Goal: Information Seeking & Learning: Find specific fact

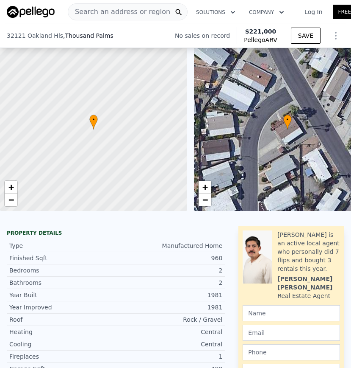
scroll to position [132, 0]
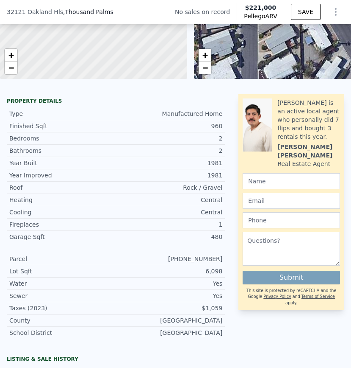
click at [185, 258] on div "[PHONE_NUMBER]" at bounding box center [169, 258] width 107 height 8
drag, startPoint x: 184, startPoint y: 257, endPoint x: 225, endPoint y: 259, distance: 40.3
click at [225, 259] on div "Parcel [PHONE_NUMBER]" at bounding box center [116, 259] width 218 height 12
copy div "[PHONE_NUMBER]"
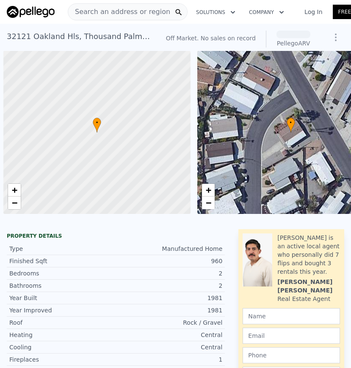
scroll to position [0, 3]
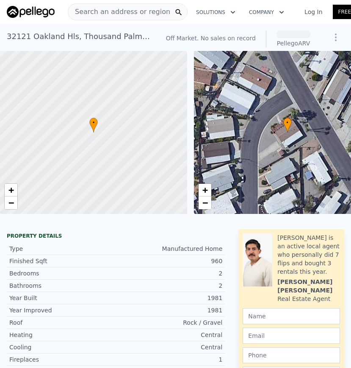
click at [120, 11] on span "Search an address or region" at bounding box center [119, 12] width 102 height 10
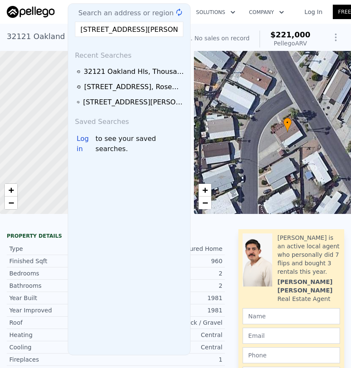
scroll to position [0, 31]
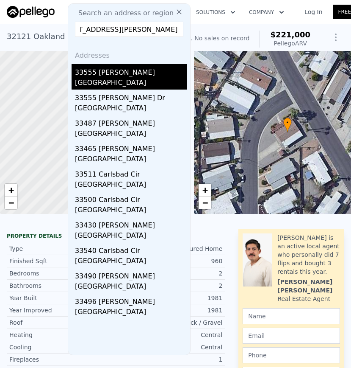
type input "33555 Carlsbad Cir, Thousand Palms, CA"
click at [109, 74] on div "33555 Carlsbad Cir" at bounding box center [131, 71] width 112 height 14
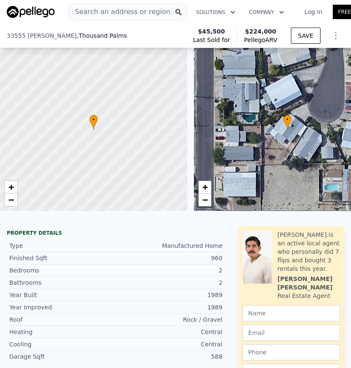
scroll to position [207, 0]
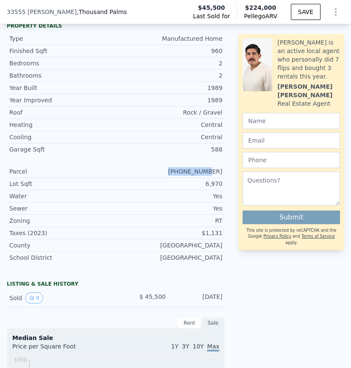
drag, startPoint x: 185, startPoint y: 172, endPoint x: 227, endPoint y: 172, distance: 42.0
click at [227, 172] on div "Property details Type Manufactured Home Finished Sqft 960 Bedrooms 2 Bathrooms …" at bounding box center [116, 146] width 232 height 248
copy div "693-251-039"
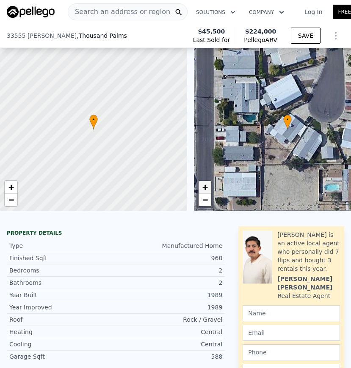
scroll to position [127, 0]
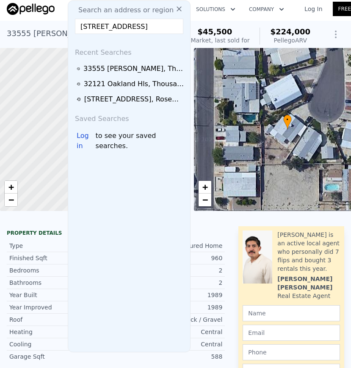
scroll to position [0, 61]
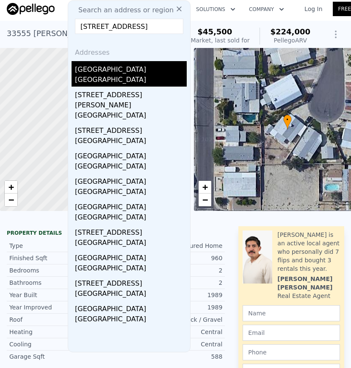
type input "33820 Westchester Dr, Thousand Palms, CA 92276"
click at [127, 79] on div "Thousand Palms, CA 92276" at bounding box center [131, 81] width 112 height 12
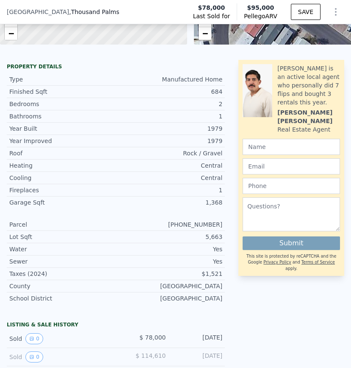
scroll to position [164, 0]
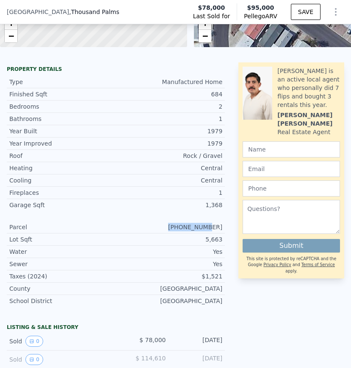
drag, startPoint x: 186, startPoint y: 225, endPoint x: 231, endPoint y: 225, distance: 44.9
click at [232, 225] on div "Property details Type Manufactured Home Finished Sqft 684 Bedrooms 2 Bathrooms …" at bounding box center [116, 190] width 232 height 248
copy div "693-241-032"
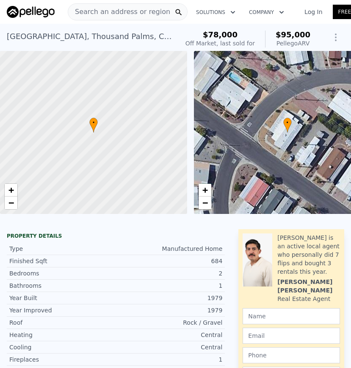
click at [100, 11] on span "Search an address or region" at bounding box center [119, 12] width 102 height 10
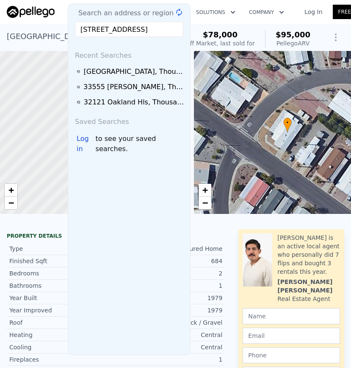
scroll to position [0, 45]
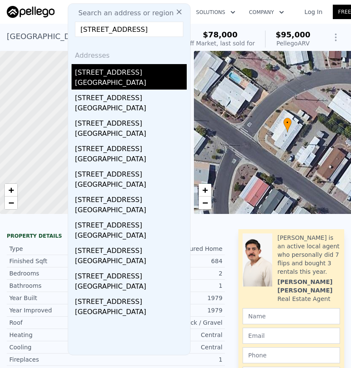
type input "73057 Quivera St, Thousand Palms, CA 92276"
click at [131, 73] on div "73057 Quivera St" at bounding box center [131, 71] width 112 height 14
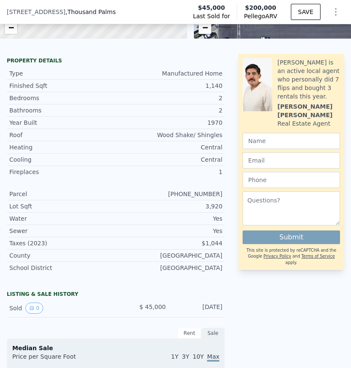
scroll to position [176, 0]
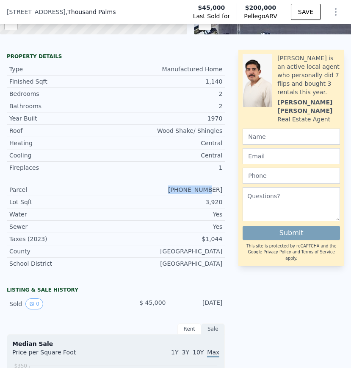
drag, startPoint x: 186, startPoint y: 190, endPoint x: 226, endPoint y: 190, distance: 39.4
click at [226, 190] on div "Property details Type Manufactured Home Finished Sqft 1,140 Bedrooms 2 Bathroom…" at bounding box center [116, 164] width 232 height 223
copy div "693-074-013"
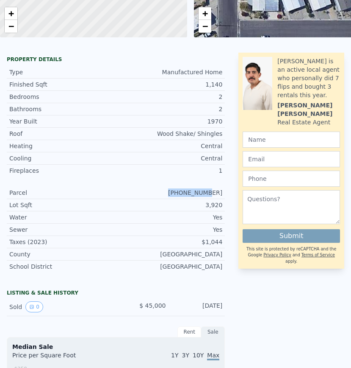
scroll to position [3, 0]
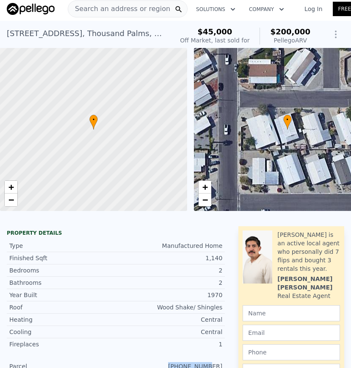
click at [93, 12] on span "Search an address or region" at bounding box center [119, 9] width 102 height 10
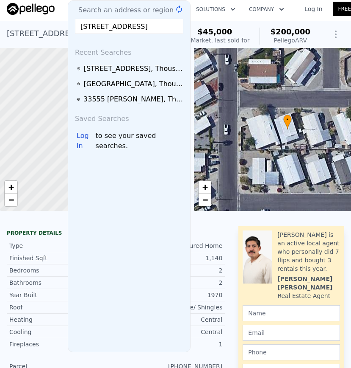
scroll to position [0, 50]
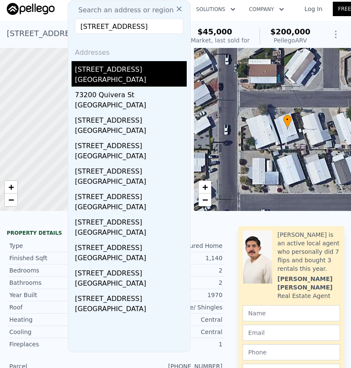
type input "73200 Wyconda St, Thousand Palms, CA 92276"
click at [103, 70] on div "73200 Wyconda St" at bounding box center [131, 68] width 112 height 14
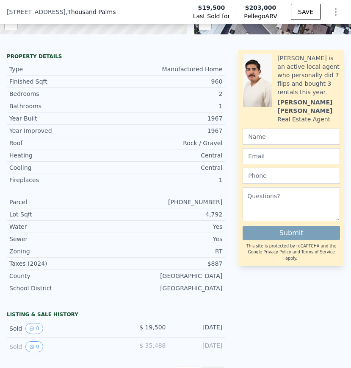
scroll to position [178, 0]
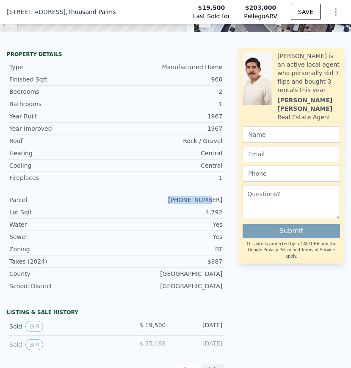
drag, startPoint x: 186, startPoint y: 199, endPoint x: 228, endPoint y: 197, distance: 42.0
click at [228, 197] on div "Property details Type Manufactured Home Finished Sqft 960 Bedrooms 2 Bathrooms …" at bounding box center [116, 175] width 232 height 248
copy div "693-062-054"
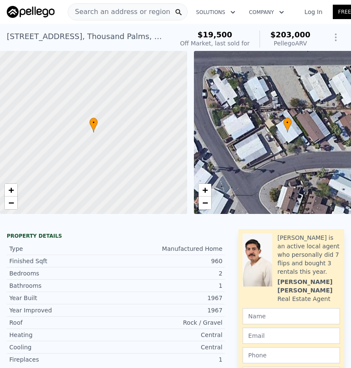
click at [89, 10] on span "Search an address or region" at bounding box center [119, 12] width 102 height 10
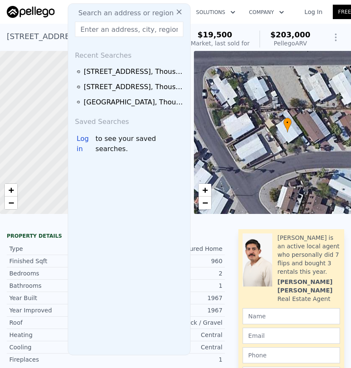
click at [86, 17] on span "Search an address or region" at bounding box center [123, 13] width 102 height 10
click at [86, 29] on input "text" at bounding box center [129, 29] width 109 height 15
paste input "693-062-054"
paste input "73200 Wyconda St, Thousand Palms, CA 92276"
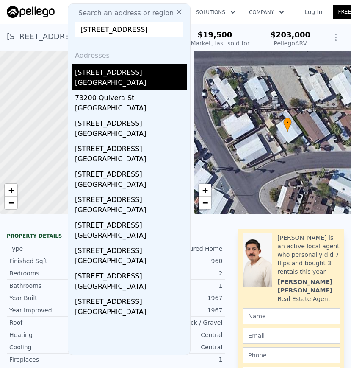
type input "73200 Wyconda St, Thousand Palms, CA 92276"
click at [128, 81] on div "Thousand Palms, CA 92276" at bounding box center [131, 84] width 112 height 12
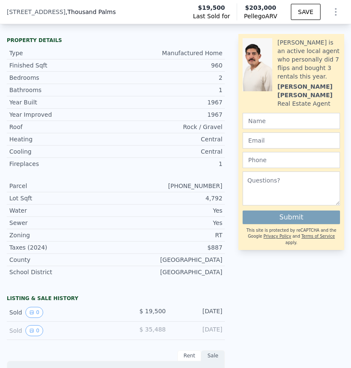
scroll to position [193, 0]
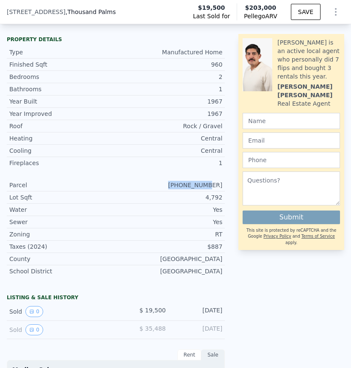
drag, startPoint x: 179, startPoint y: 184, endPoint x: 225, endPoint y: 184, distance: 45.8
click at [225, 184] on div "Parcel 693-062-054" at bounding box center [116, 185] width 218 height 12
copy div "693-062-054"
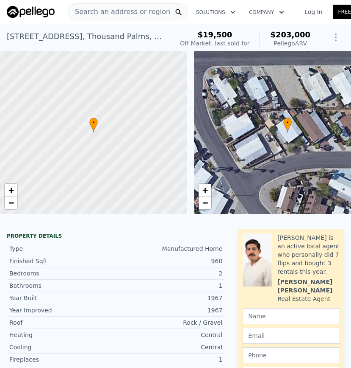
click at [89, 16] on span "Search an address or region" at bounding box center [119, 12] width 102 height 10
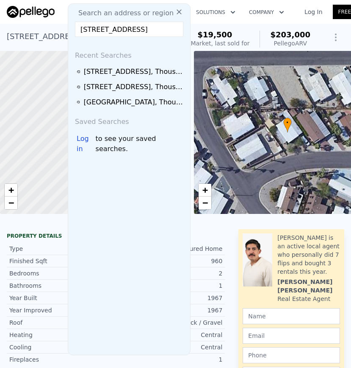
scroll to position [0, 53]
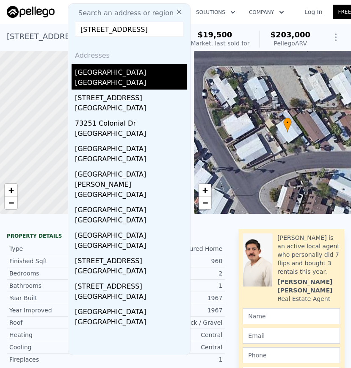
type input "73251 Pine Valley Dr, Thousand Palms, CA 92276"
click at [121, 77] on div "73251 Pine Valley Dr" at bounding box center [131, 71] width 112 height 14
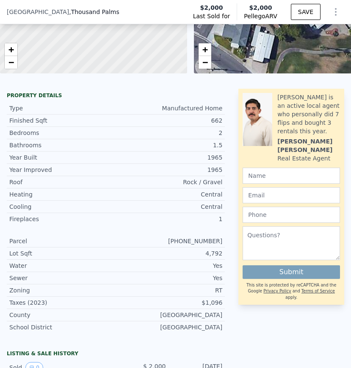
scroll to position [137, 0]
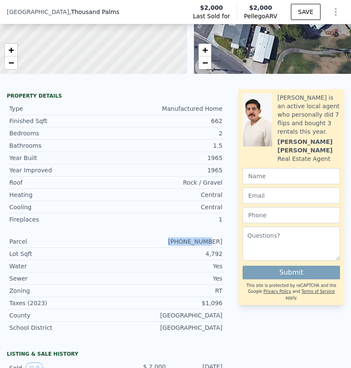
drag, startPoint x: 183, startPoint y: 242, endPoint x: 223, endPoint y: 243, distance: 39.5
click at [223, 243] on div "693-064-004" at bounding box center [169, 241] width 107 height 8
copy div "693-064-004"
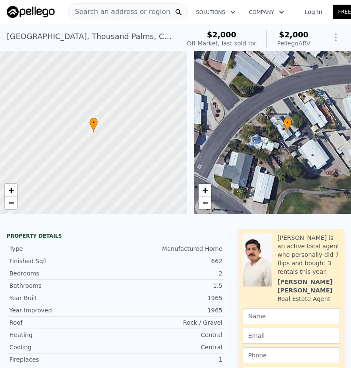
click at [96, 14] on span "Search an address or region" at bounding box center [119, 12] width 102 height 10
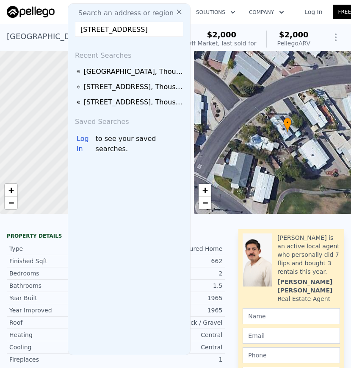
scroll to position [0, 51]
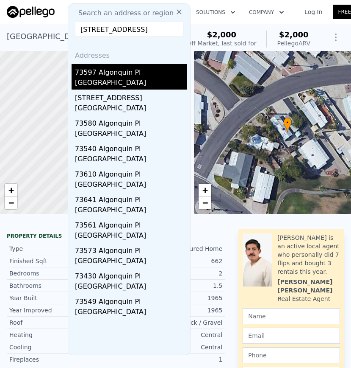
type input "73597 Algonquin Pl, Thousand Palms, CA 92276"
click at [113, 73] on div "73597 Algonquin Pl" at bounding box center [131, 71] width 112 height 14
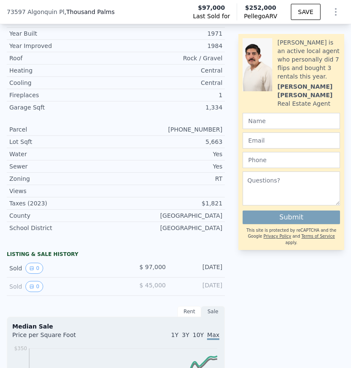
scroll to position [259, 0]
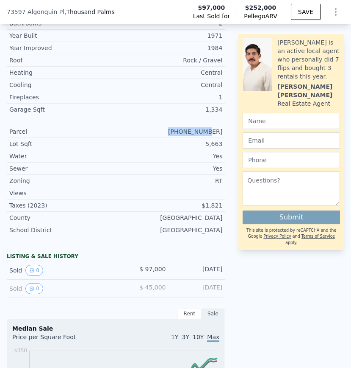
drag, startPoint x: 188, startPoint y: 131, endPoint x: 223, endPoint y: 128, distance: 35.3
click at [224, 128] on div "Parcel 693-152-017" at bounding box center [116, 131] width 218 height 12
copy div "693-152-017"
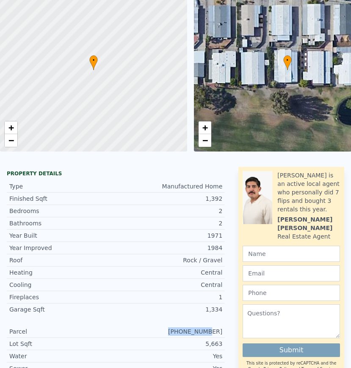
scroll to position [0, 0]
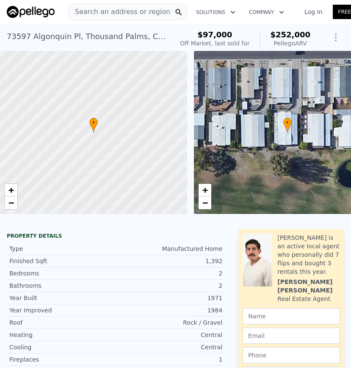
click at [109, 10] on span "Search an address or region" at bounding box center [119, 12] width 102 height 10
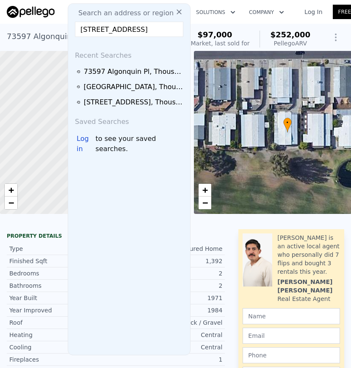
scroll to position [0, 57]
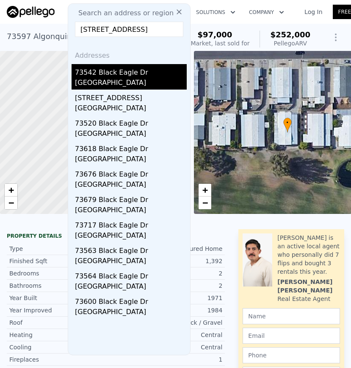
type input "73542 Black Eagle Dr, Thousand Palms, CA 92276"
click at [117, 81] on div "Thousand Palms, CA 92276" at bounding box center [131, 84] width 112 height 12
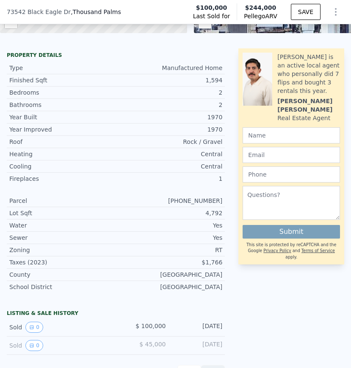
scroll to position [186, 0]
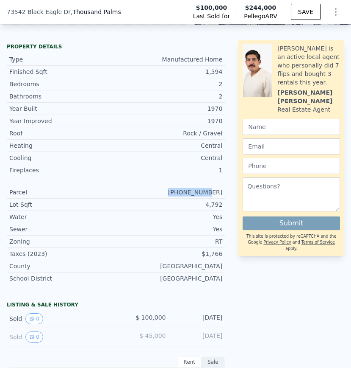
drag, startPoint x: 186, startPoint y: 191, endPoint x: 224, endPoint y: 191, distance: 38.6
click at [224, 191] on div "Parcel 693-131-008" at bounding box center [116, 192] width 218 height 12
copy div "693-131-008"
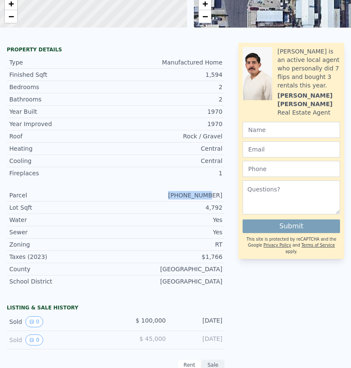
scroll to position [0, 0]
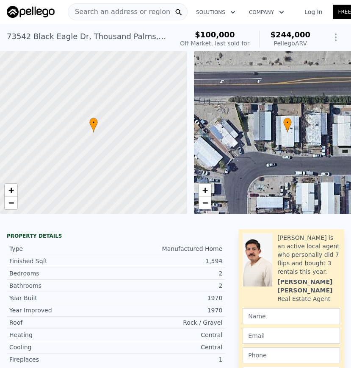
click at [89, 17] on div "Search an address or region" at bounding box center [119, 12] width 102 height 16
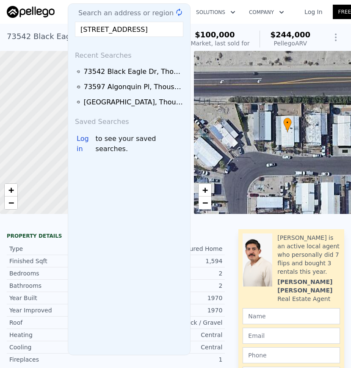
scroll to position [0, 55]
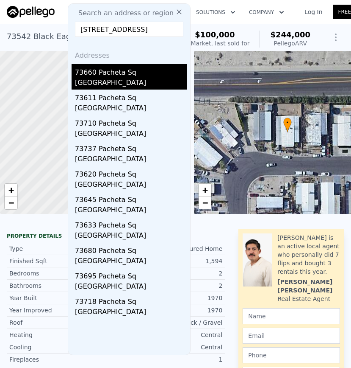
type input "73660 N Pacheta Sq, Thousand Palms, CA 92276"
click at [112, 75] on div "73660 Pacheta Sq" at bounding box center [131, 71] width 112 height 14
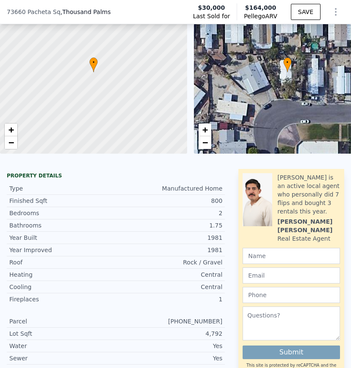
scroll to position [215, 0]
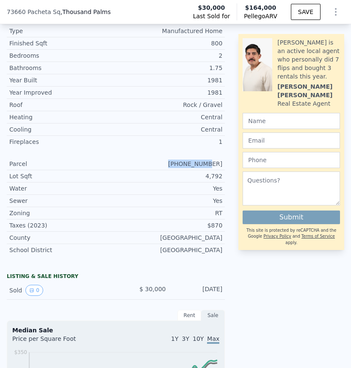
drag, startPoint x: 184, startPoint y: 163, endPoint x: 224, endPoint y: 162, distance: 40.3
click at [224, 162] on div "Parcel 693-132-036" at bounding box center [116, 164] width 218 height 12
copy div "693-132-036"
